Goal: Check status: Check status

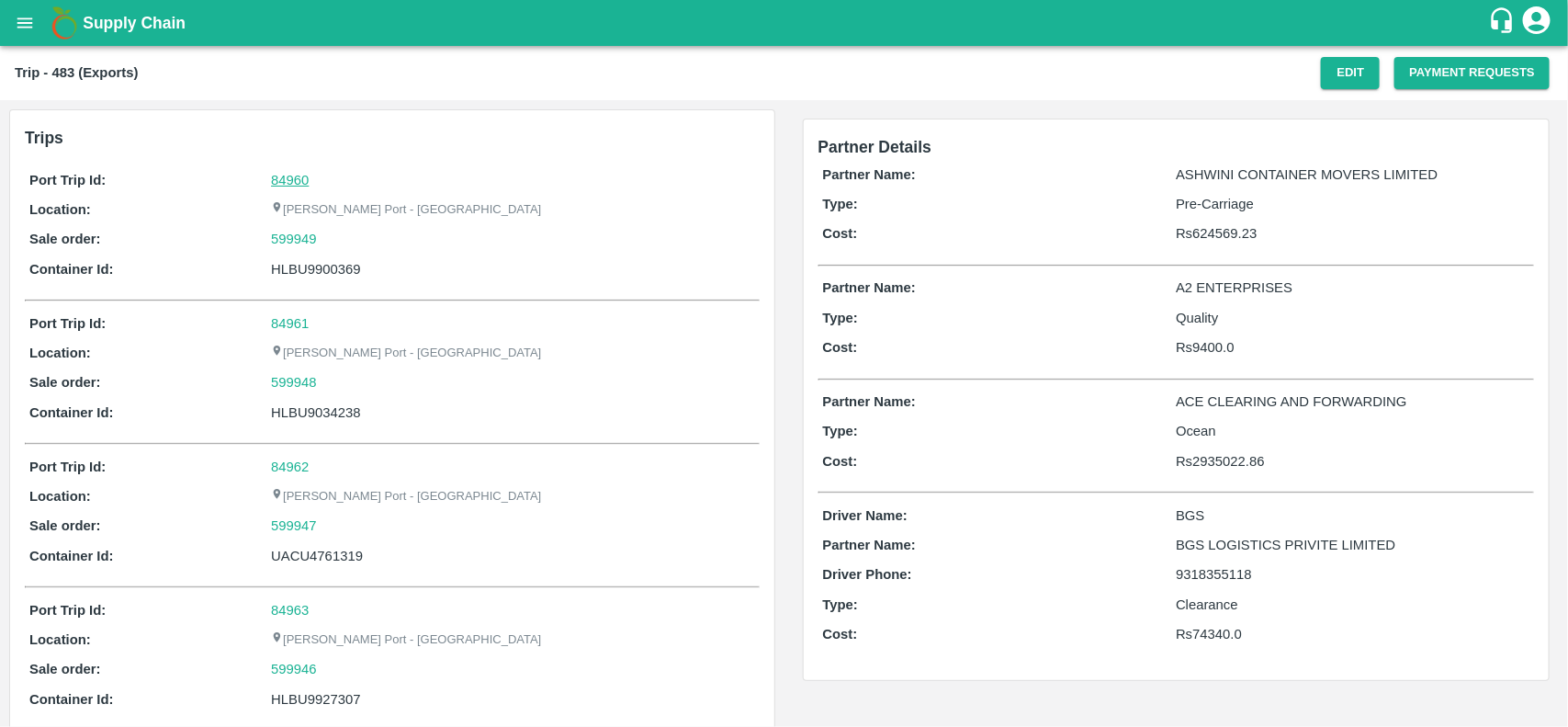
click at [280, 179] on link "84960" at bounding box center [290, 180] width 38 height 15
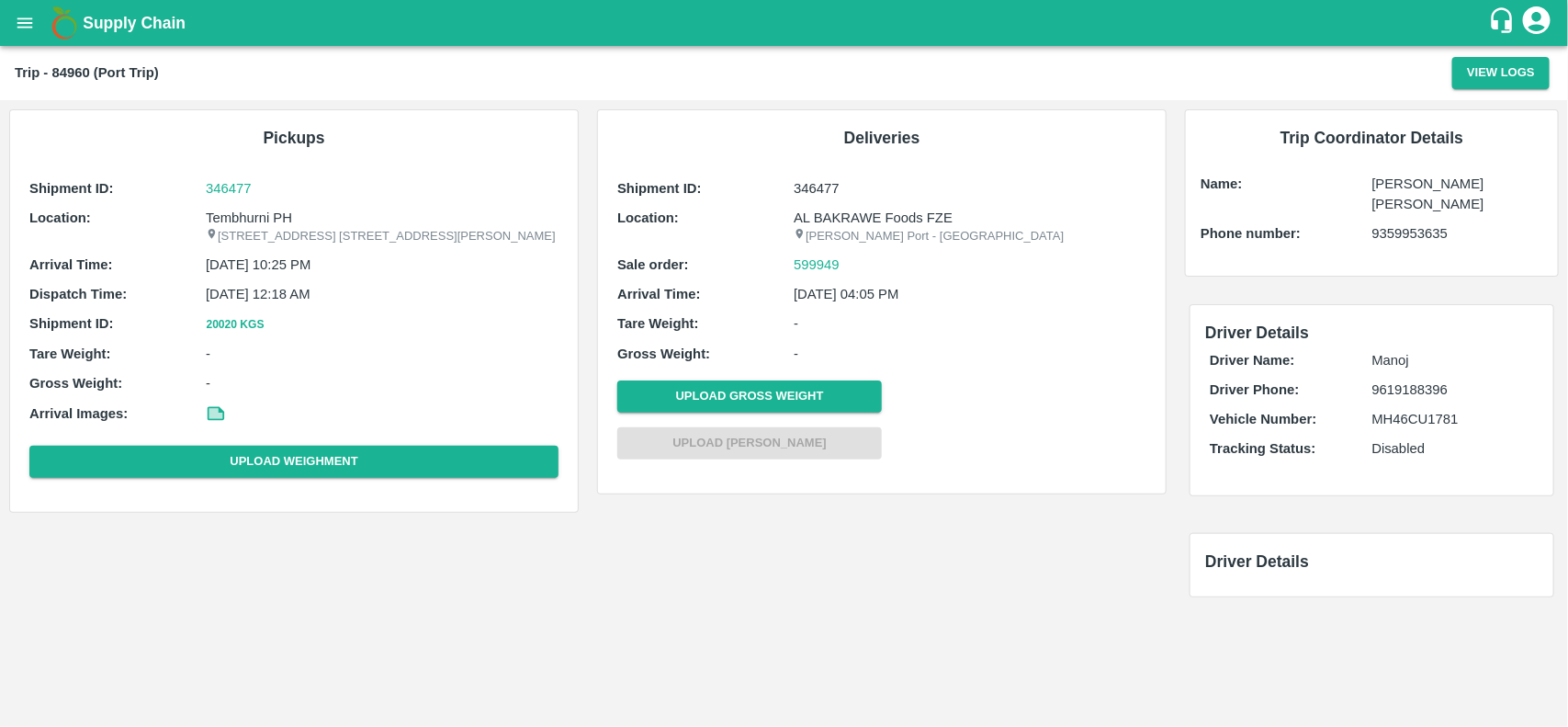
click at [237, 218] on p "Tembhurni PH" at bounding box center [382, 218] width 353 height 20
copy p "Tembhurni PH"
click at [237, 218] on p "Tembhurni PH" at bounding box center [382, 218] width 353 height 20
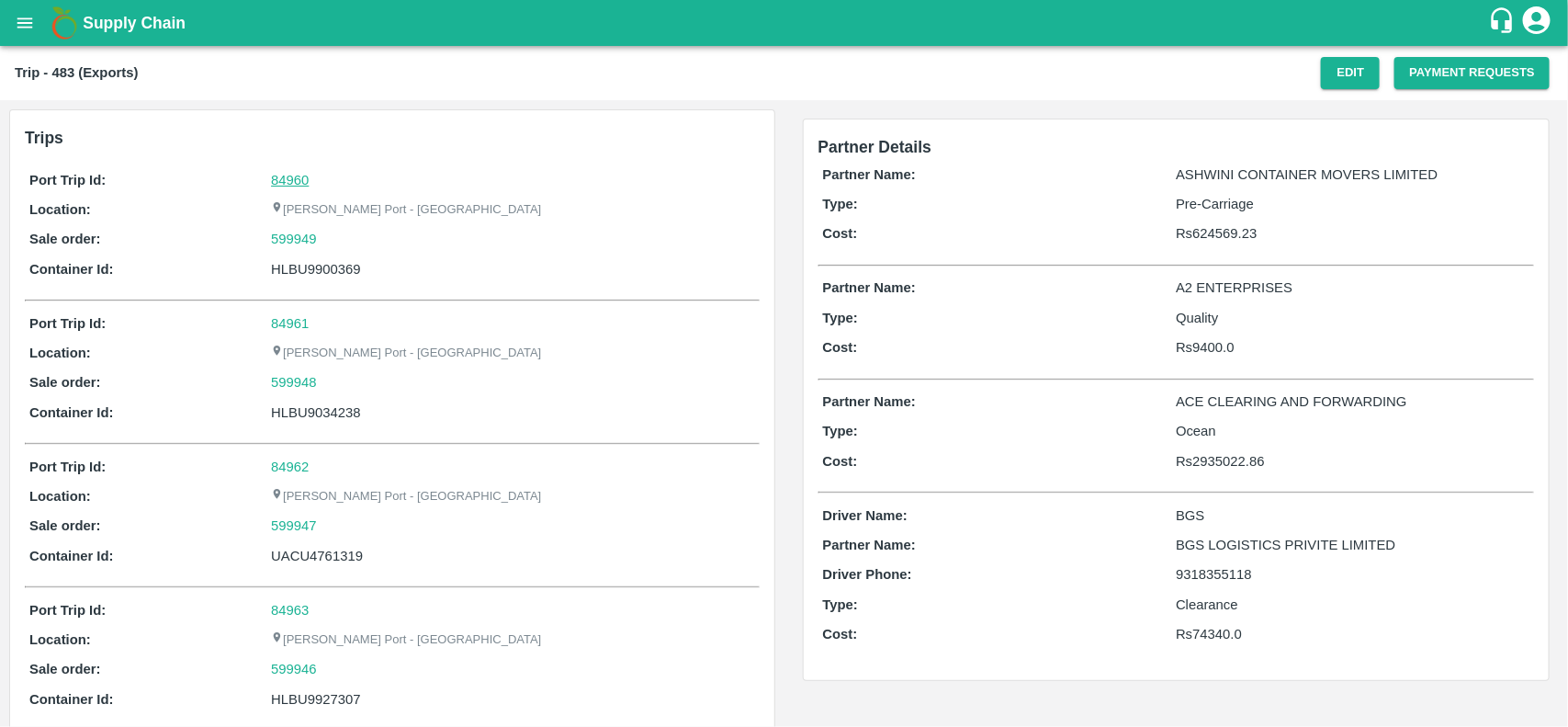
click at [282, 182] on link "84960" at bounding box center [290, 180] width 38 height 15
click at [350, 239] on div "599949" at bounding box center [512, 238] width 483 height 20
copy link "599949"
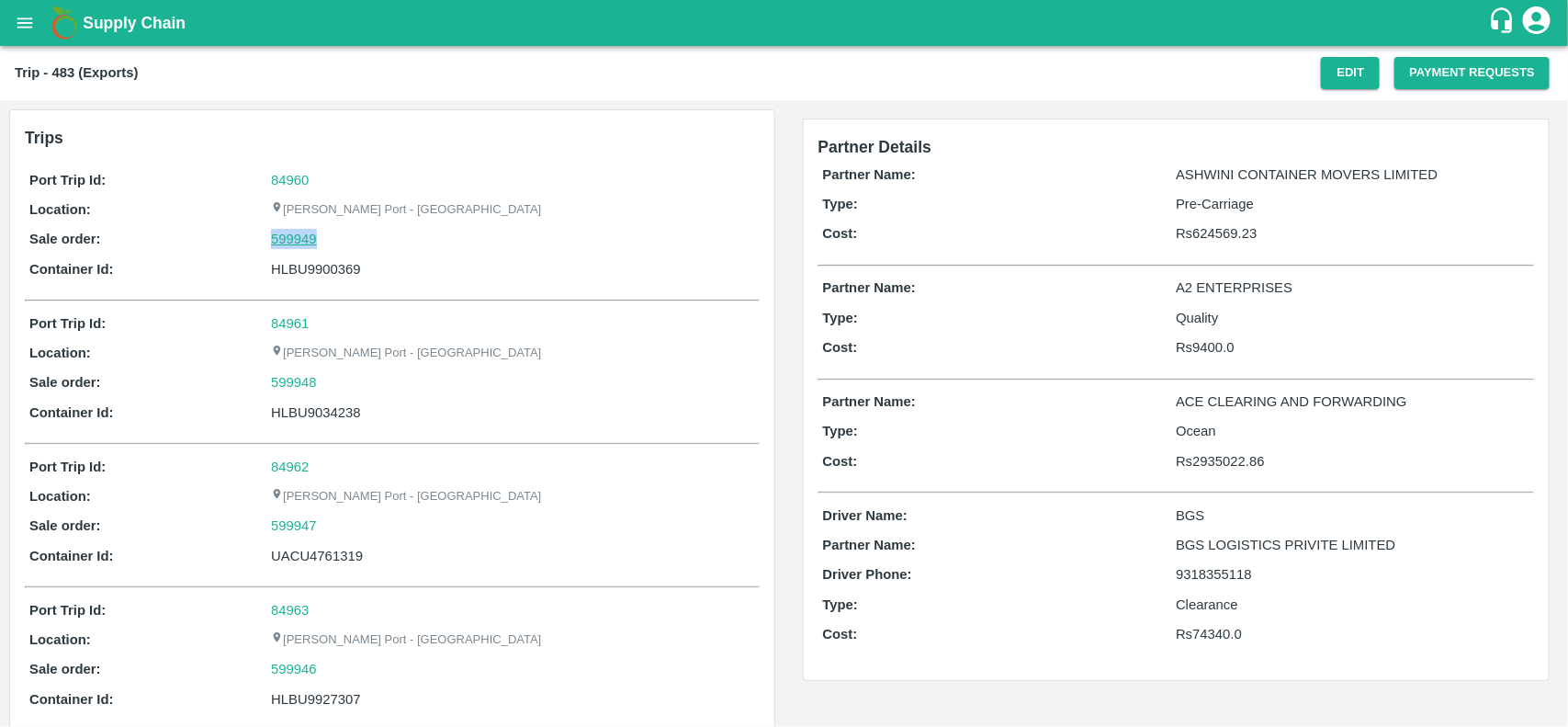
click at [271, 240] on link "599949" at bounding box center [294, 238] width 45 height 20
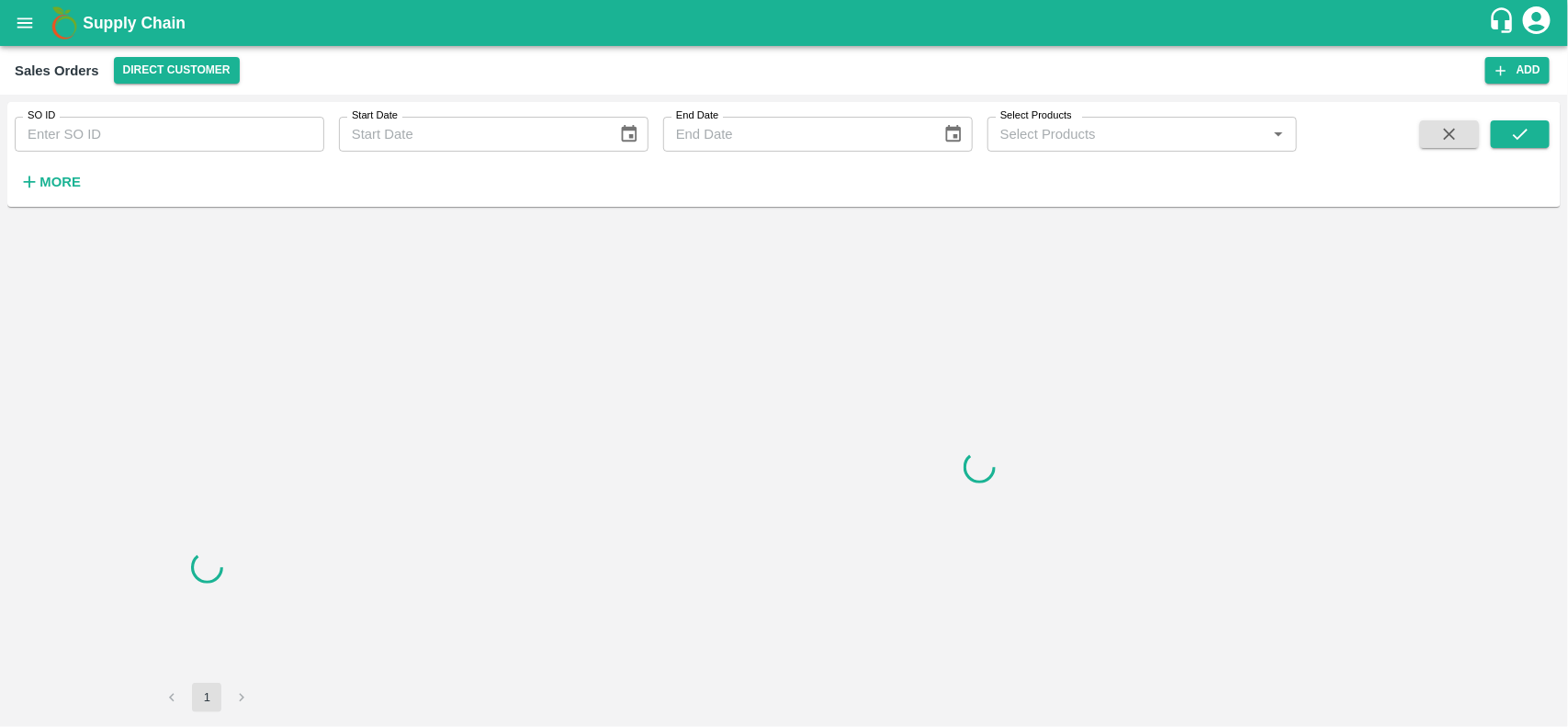
click at [138, 131] on input "SO ID" at bounding box center [169, 134] width 309 height 35
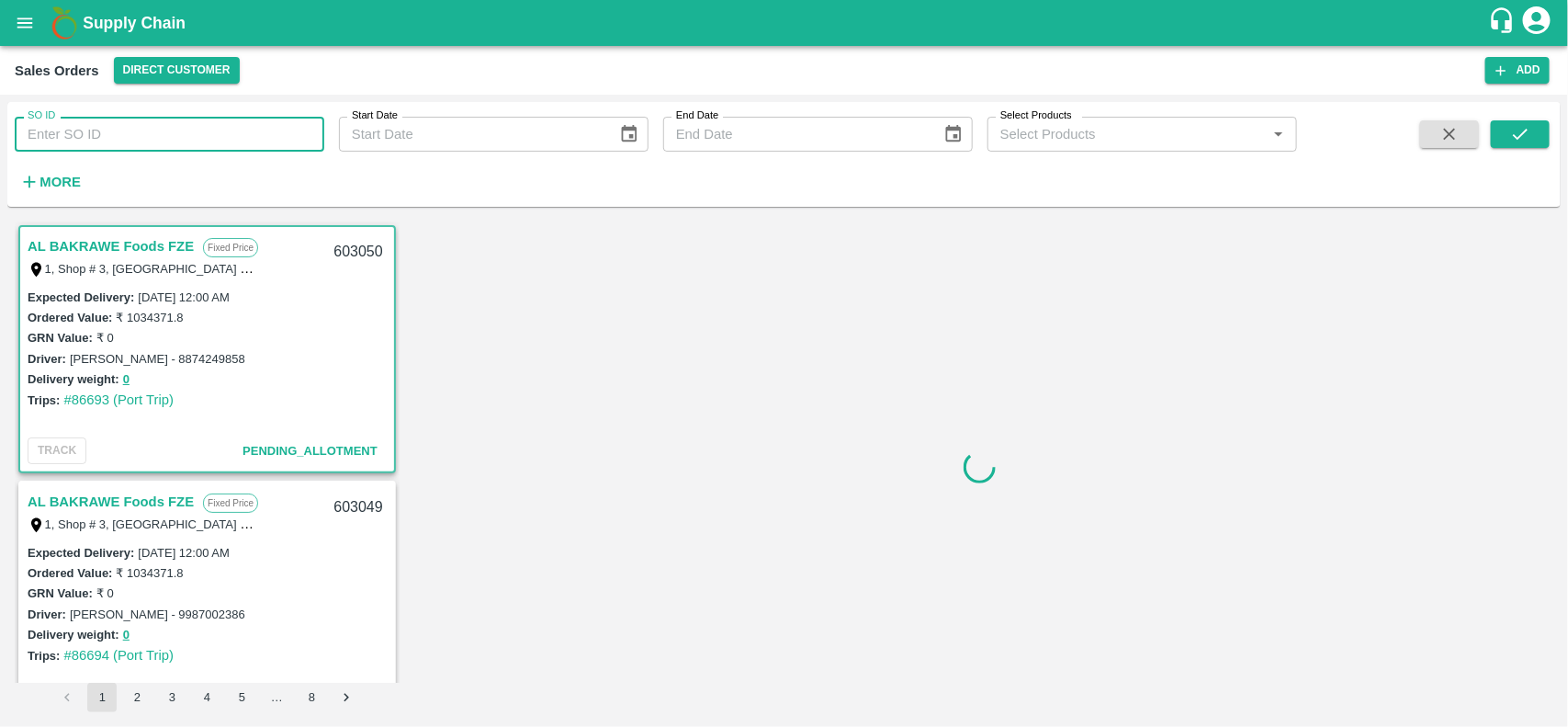
click at [138, 131] on input "SO ID" at bounding box center [169, 134] width 309 height 35
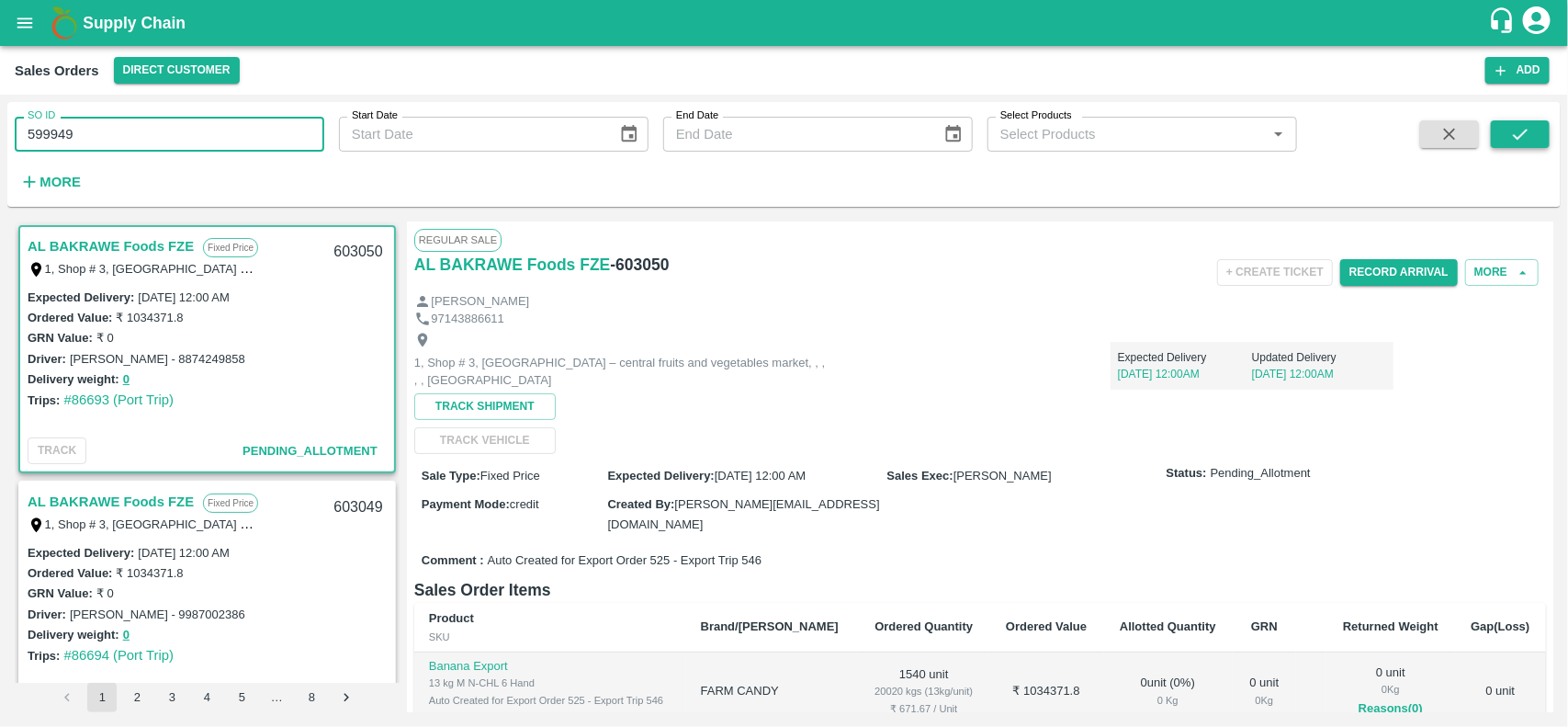
type input "599949"
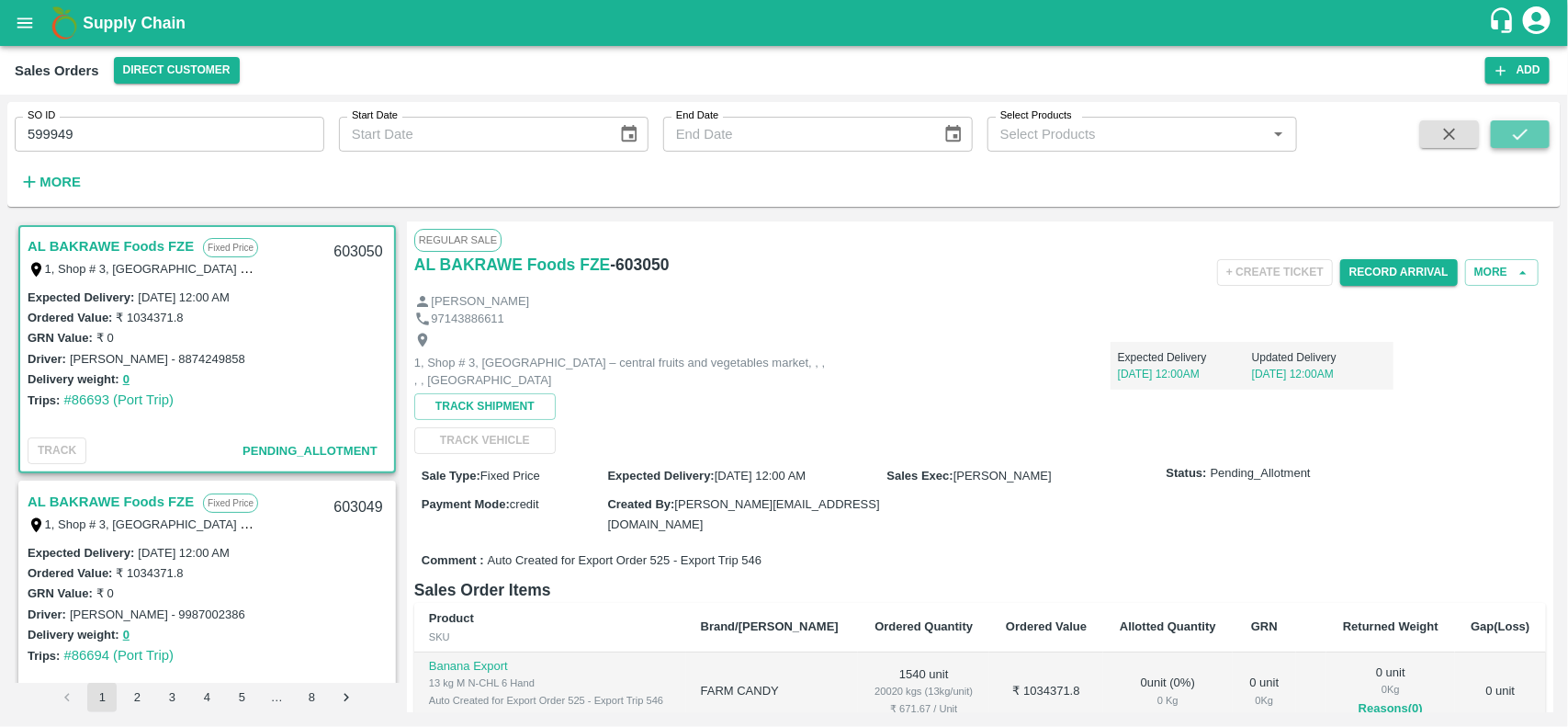
click at [1536, 121] on button "submit" at bounding box center [1520, 135] width 58 height 28
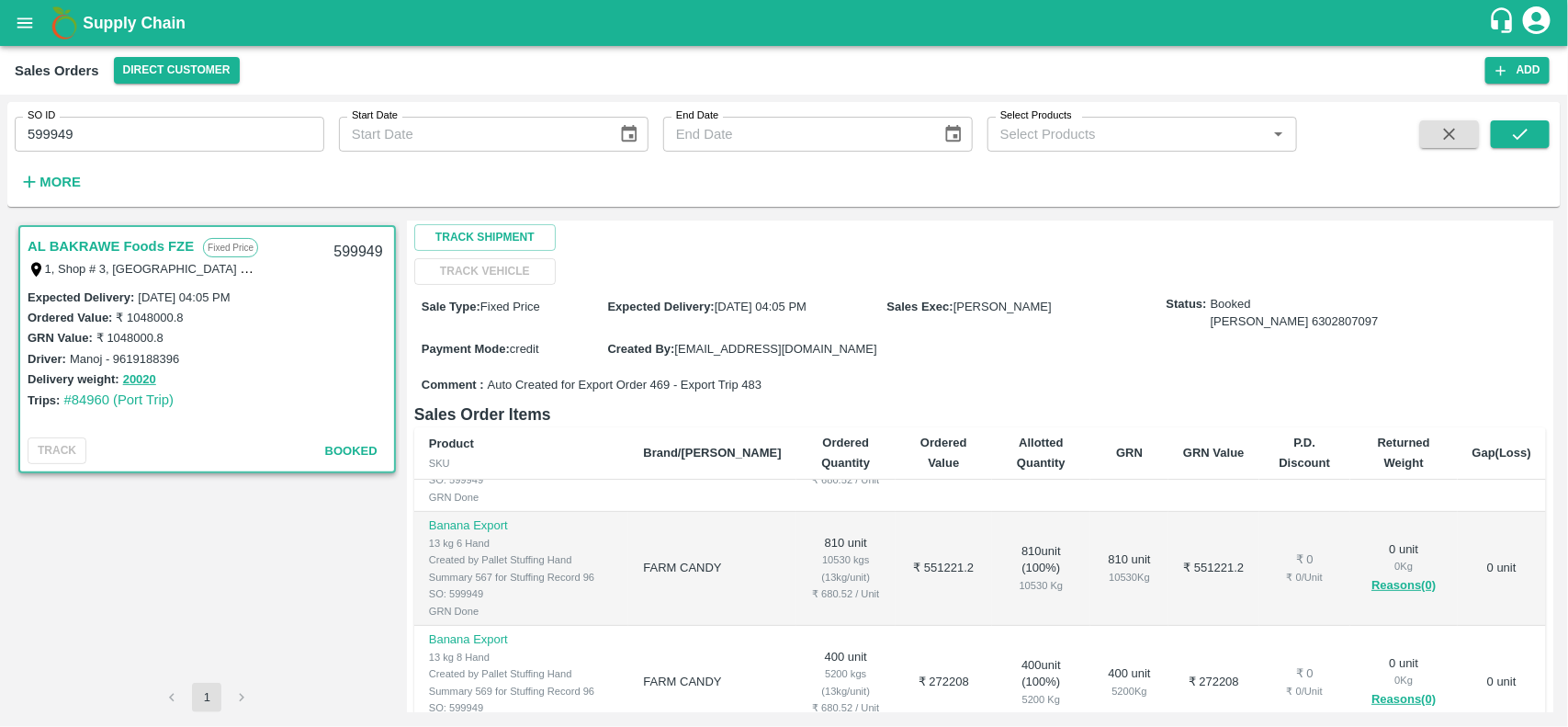
scroll to position [226, 0]
